Goal: Task Accomplishment & Management: Complete application form

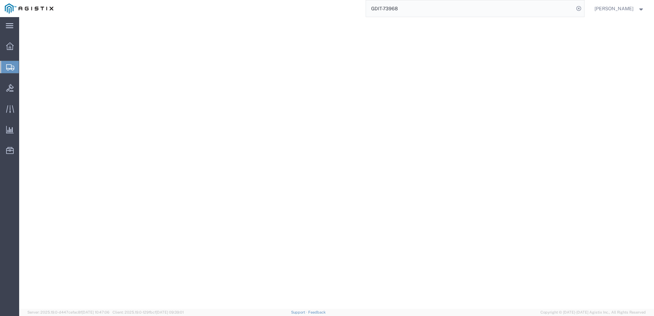
select select "CBOX"
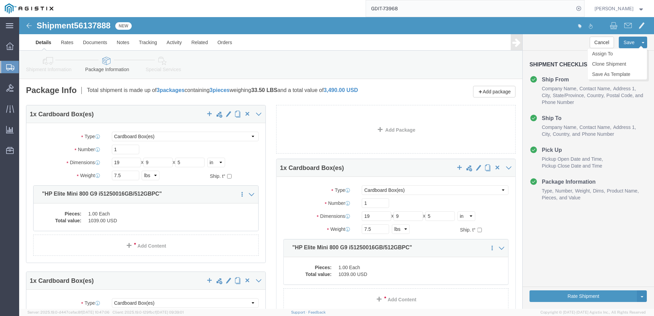
click button "Save"
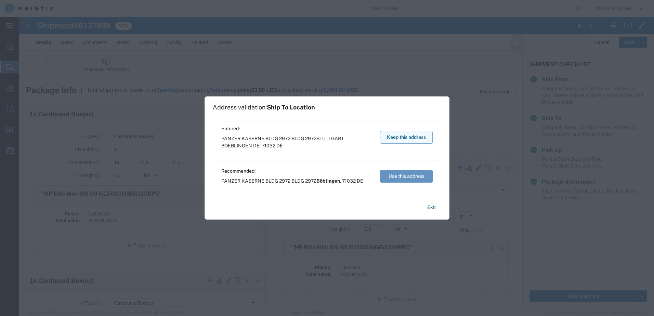
click at [405, 141] on button "Keep this address" at bounding box center [406, 137] width 53 height 13
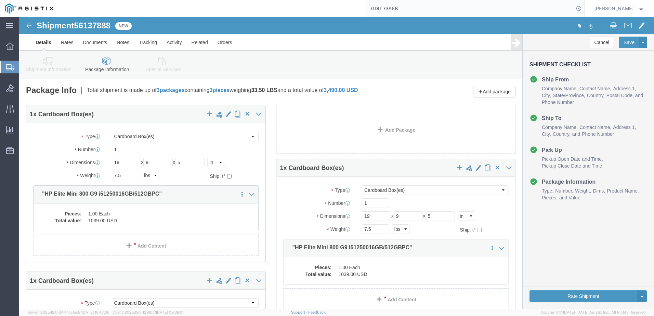
click div "Add package"
click button "Rate Shipment"
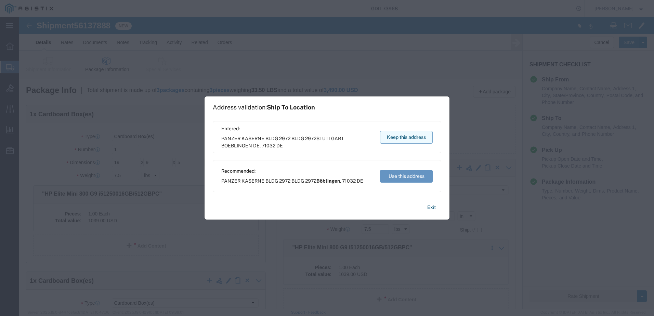
click at [410, 131] on button "Keep this address" at bounding box center [406, 137] width 53 height 13
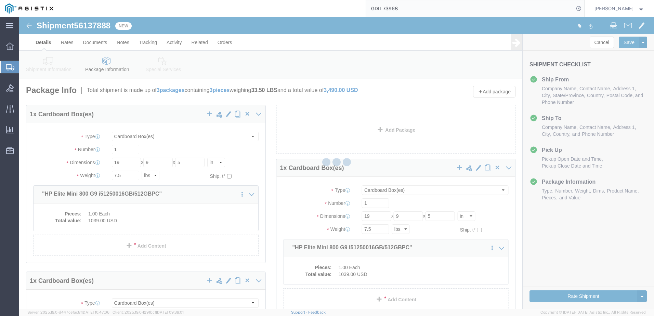
select select "69651"
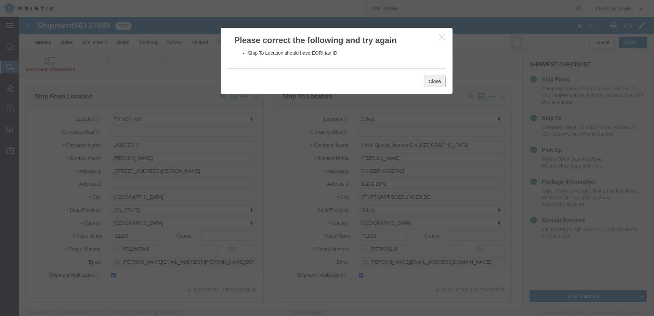
click button "Close"
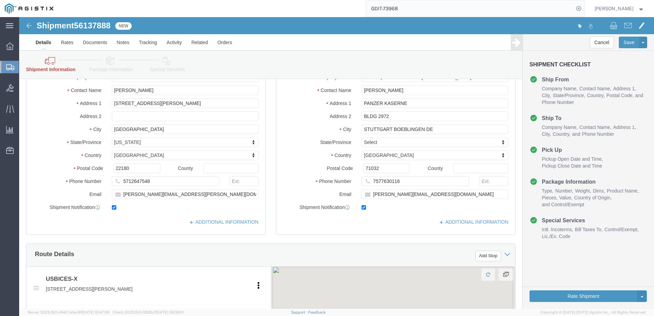
scroll to position [68, 0]
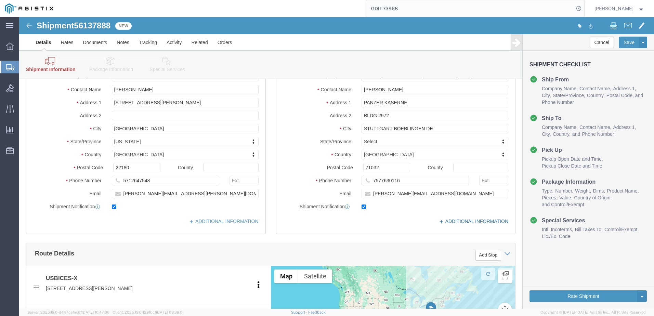
click link "ADDITIONAL INFORMATION"
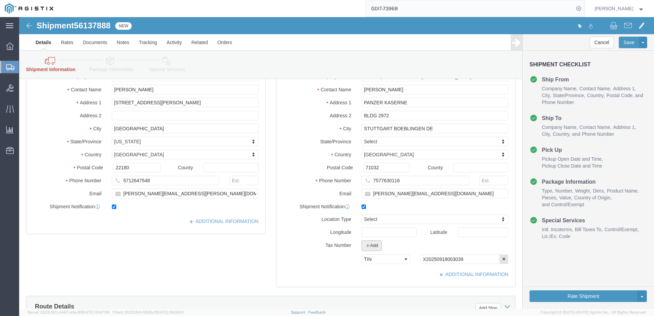
click button "Add"
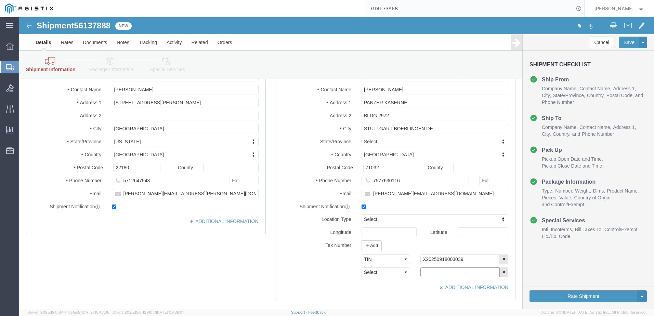
click input "text"
type input "[US_EMPLOYER_IDENTIFICATION_NUMBER]"
click button "Rate Shipment"
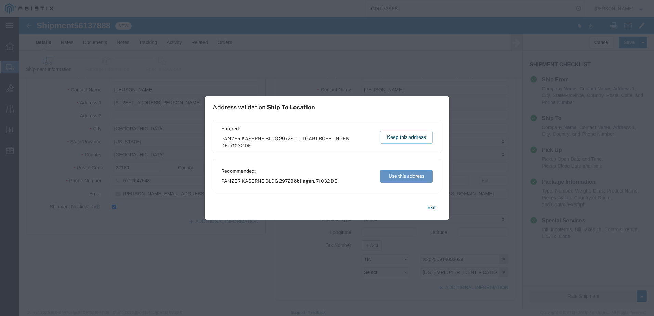
click at [395, 145] on div "Entered: PANZER KASERNE BLDG 2972 [GEOGRAPHIC_DATA] DE Keep this address" at bounding box center [327, 137] width 229 height 32
click at [413, 138] on button "Keep this address" at bounding box center [406, 137] width 53 height 13
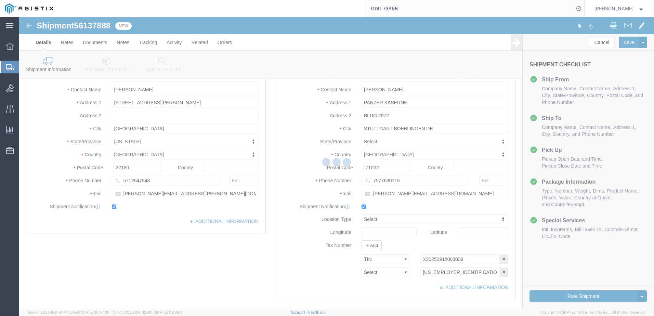
select select "69651"
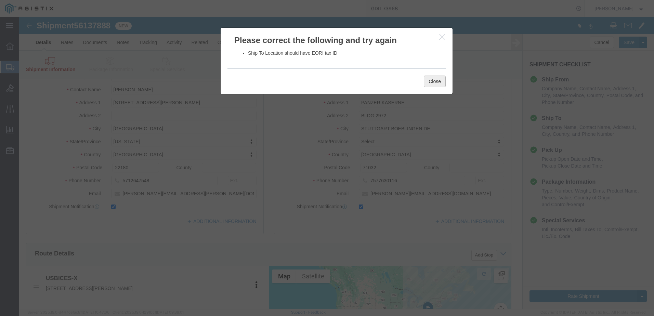
click button "Close"
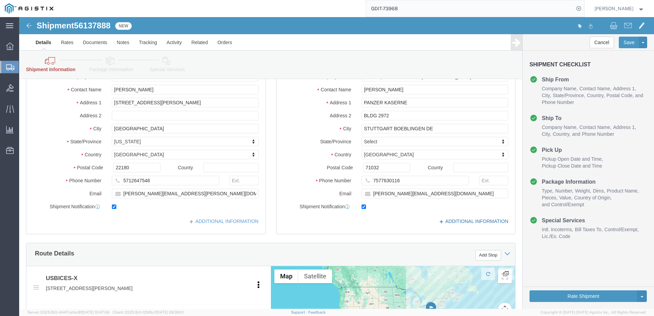
click link "ADDITIONAL INFORMATION"
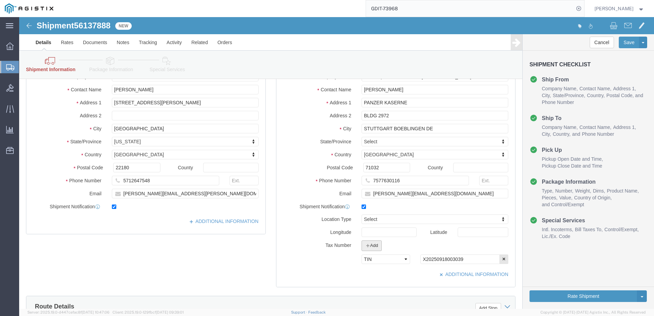
click button "Add"
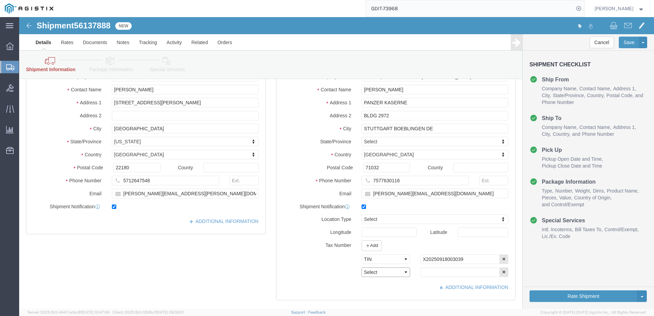
click select "Select EIN EORI TIN VAT Other"
select select "EORI"
click select "Select EIN EORI TIN VAT Other"
click input "text"
type input "[US_EMPLOYER_IDENTIFICATION_NUMBER]"
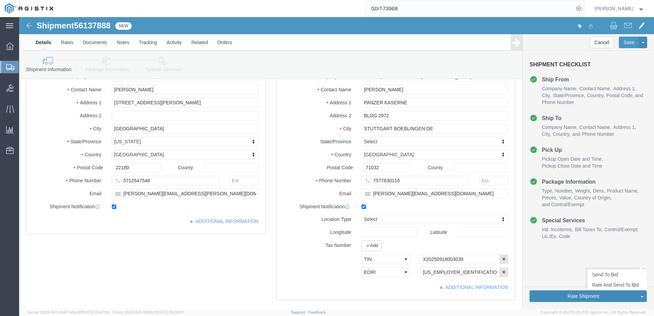
click button "Rate Shipment"
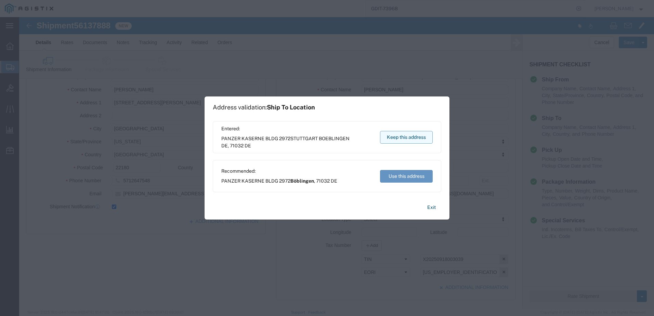
click at [403, 143] on button "Keep this address" at bounding box center [406, 137] width 53 height 13
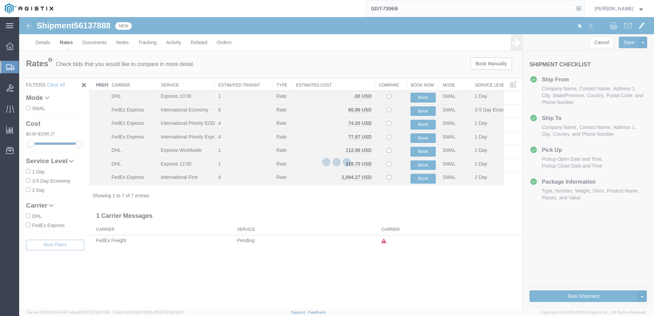
scroll to position [0, 0]
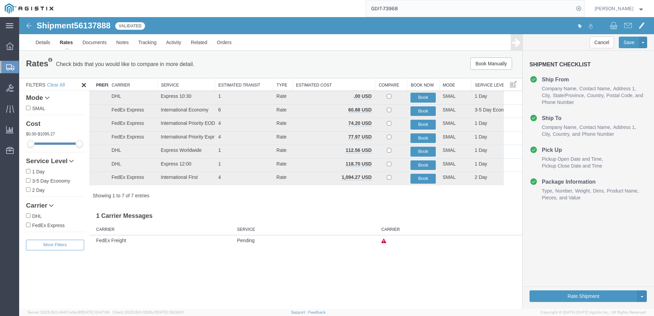
click at [366, 202] on div "Rates Check bids that you would like to compare in more detail. Compare Filter …" at bounding box center [270, 148] width 503 height 195
